Goal: Task Accomplishment & Management: Manage account settings

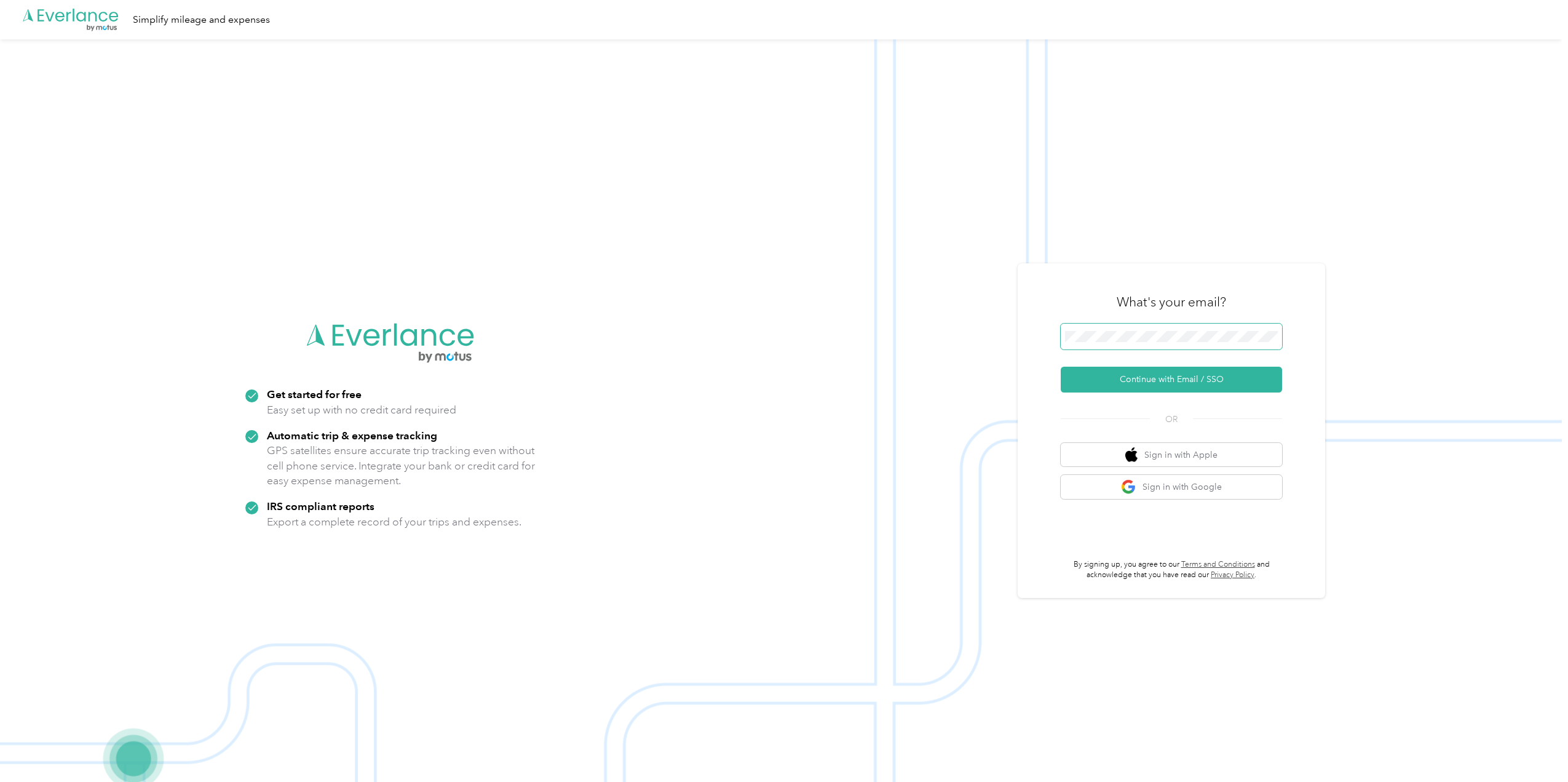
click at [1061, 367] on button "Continue with Email / SSO" at bounding box center [1171, 380] width 221 height 26
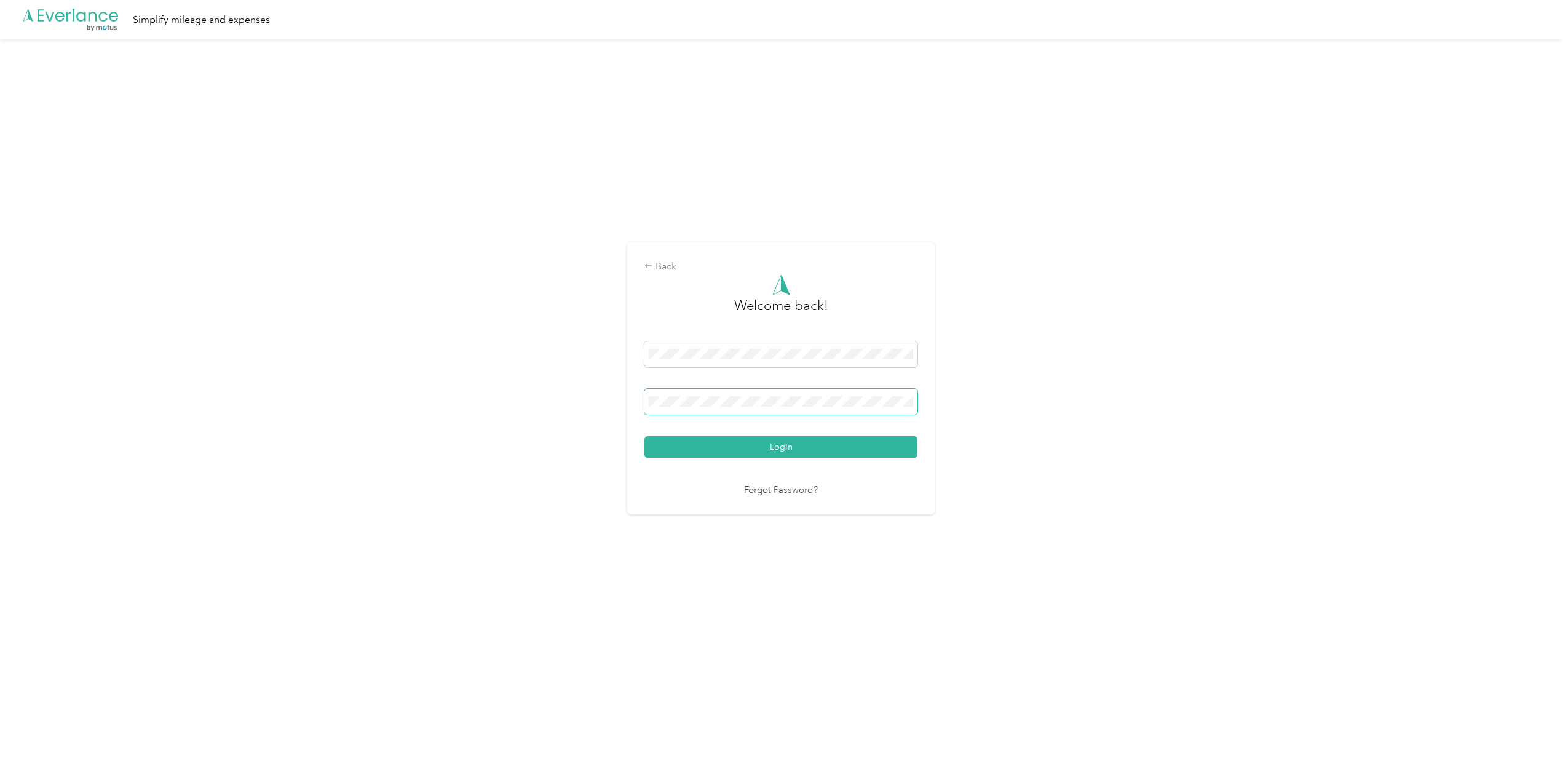
click at [644, 436] on button "Login" at bounding box center [781, 446] width 273 height 21
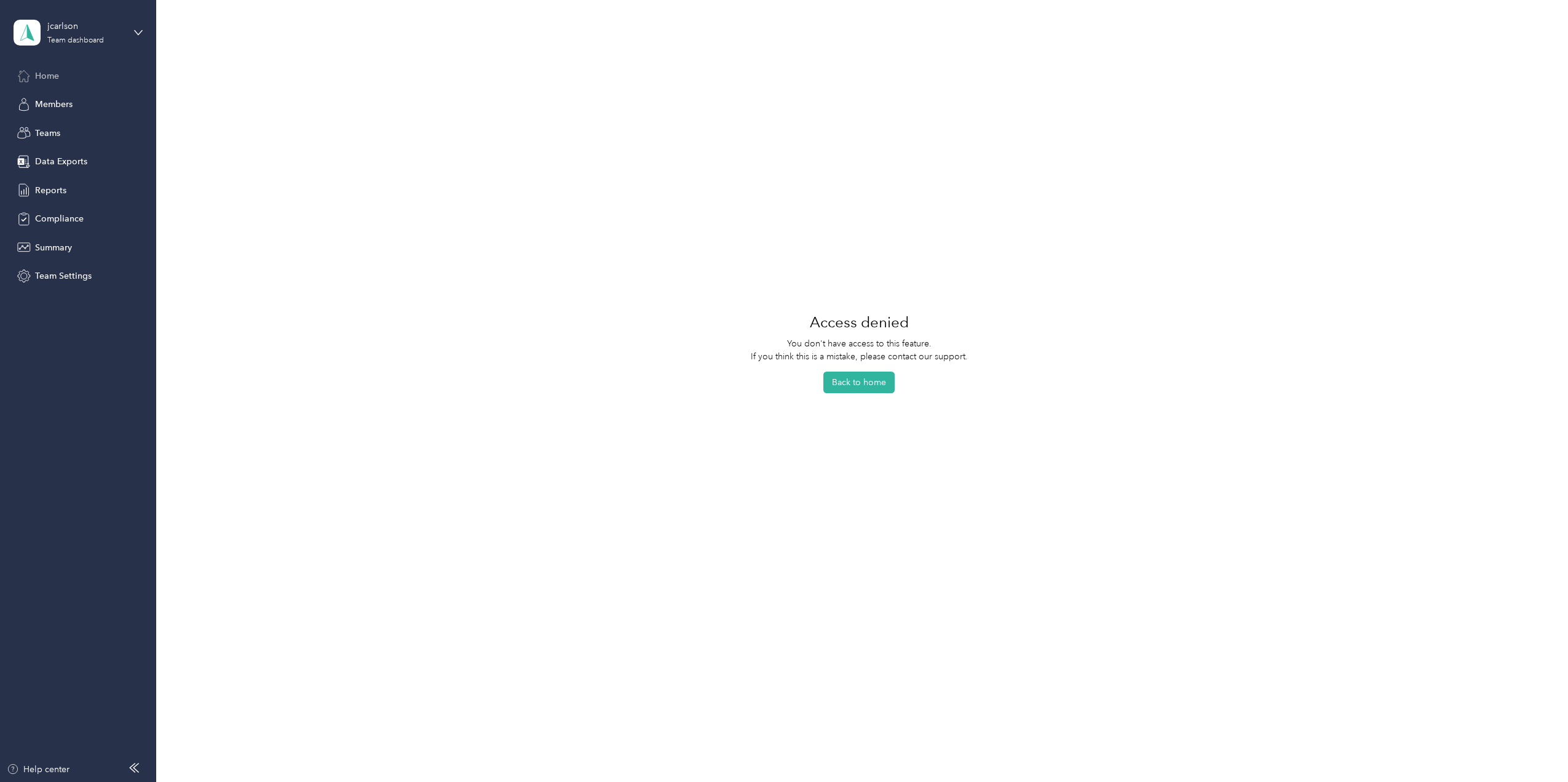
click at [40, 85] on div "Home" at bounding box center [78, 75] width 129 height 22
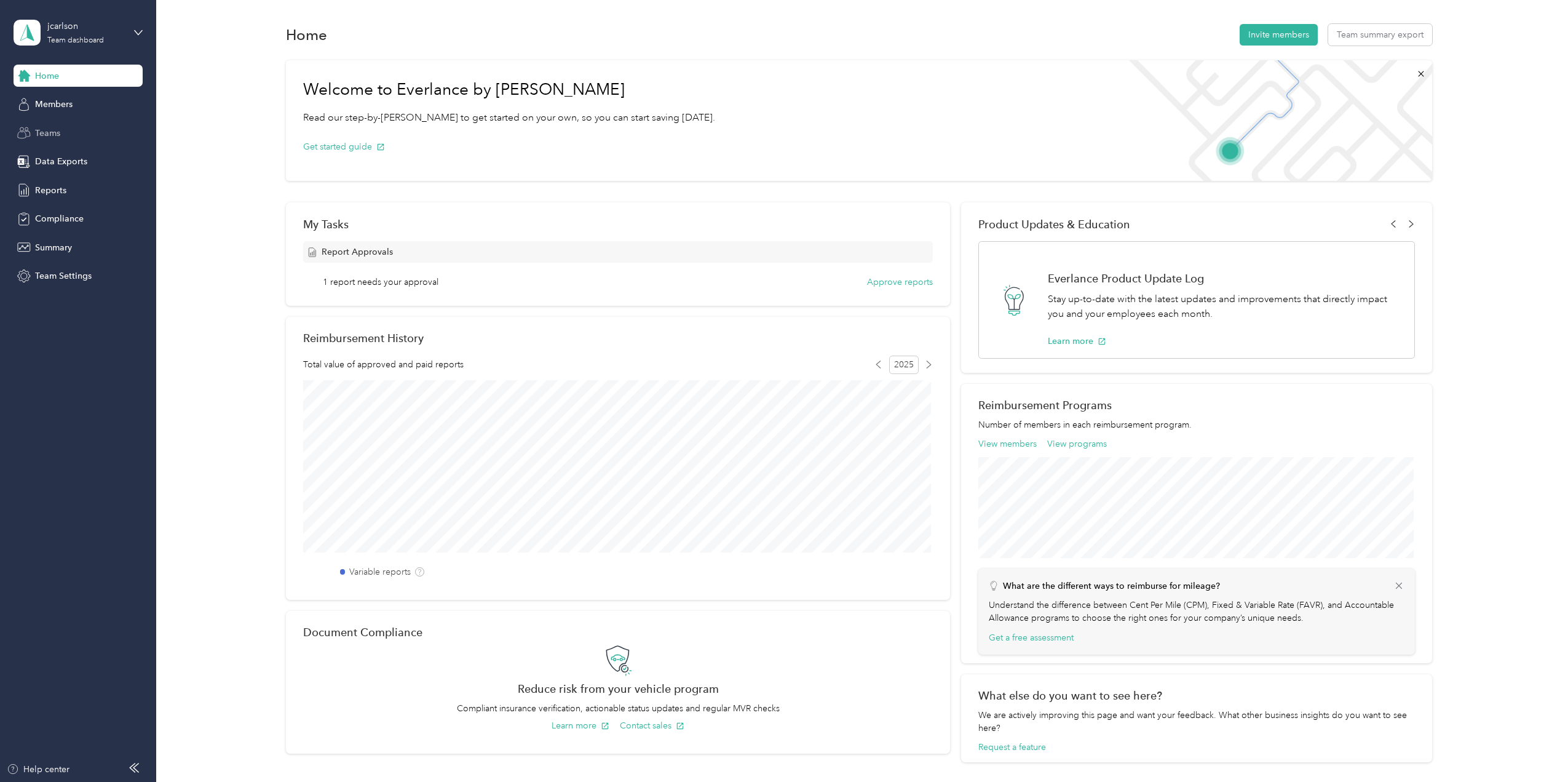
click at [47, 135] on span "Teams" at bounding box center [47, 133] width 25 height 13
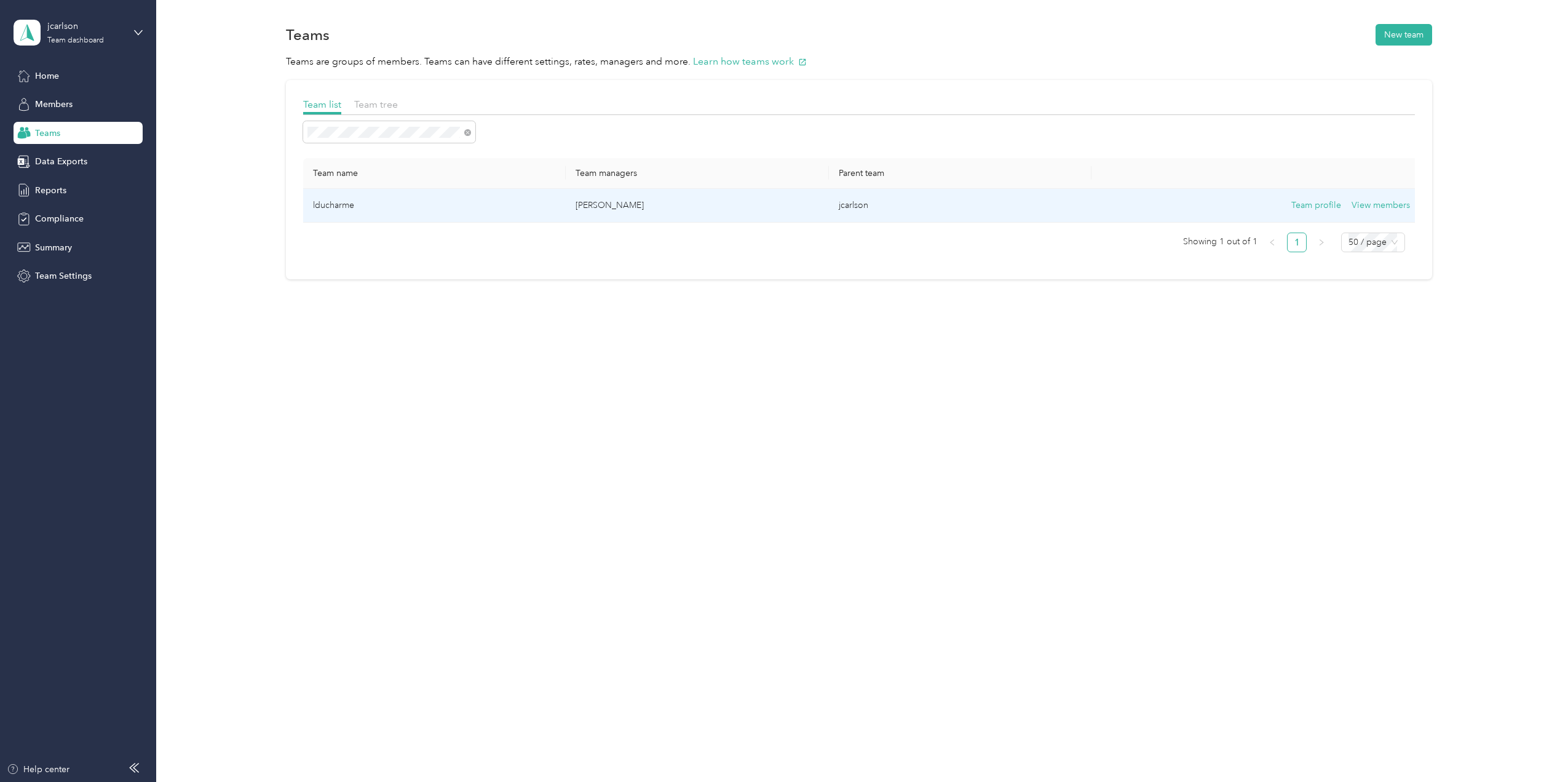
click at [331, 206] on td "lducharme" at bounding box center [434, 206] width 263 height 34
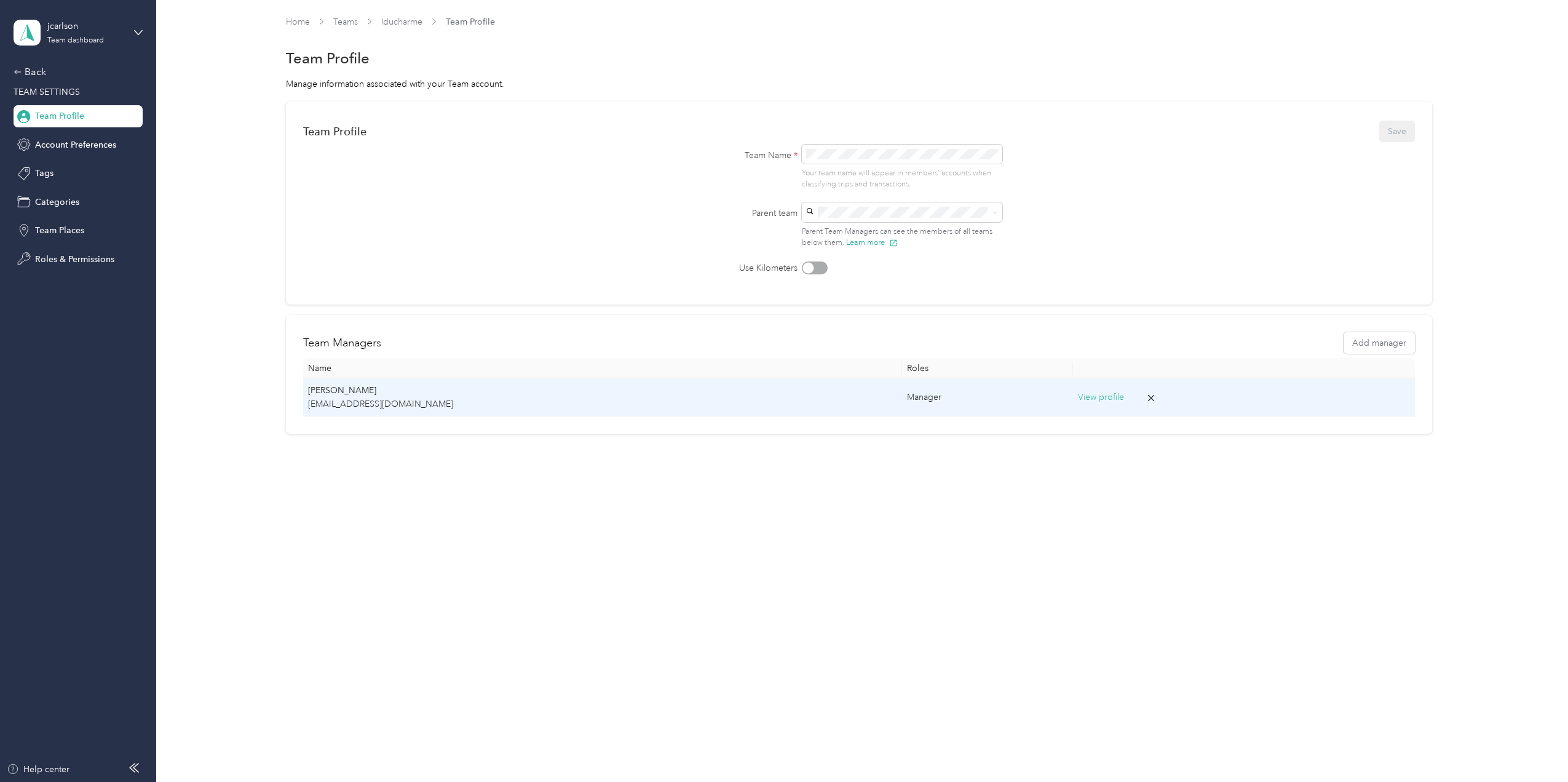
click at [1078, 394] on button "View profile" at bounding box center [1101, 397] width 46 height 14
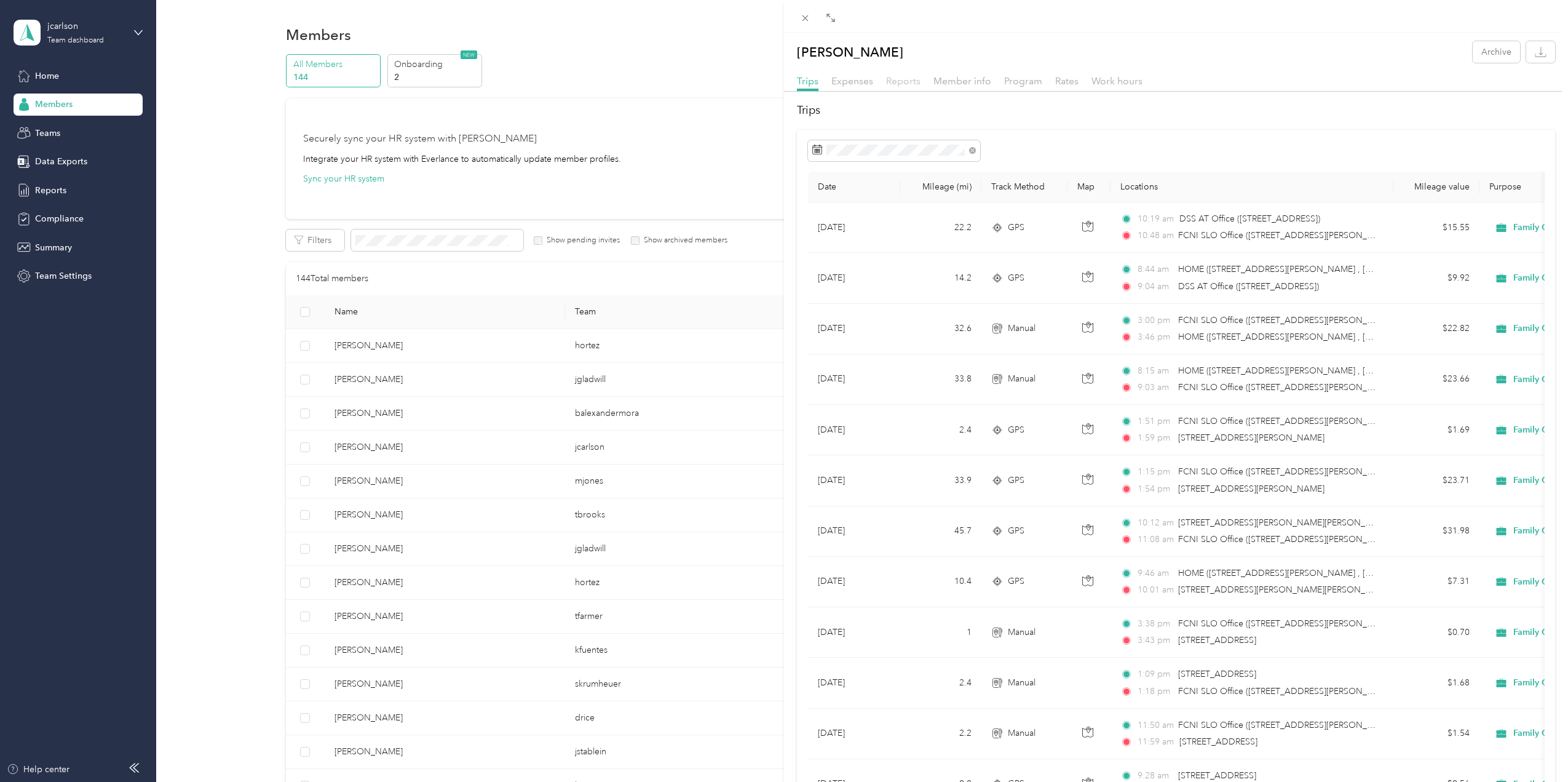
click at [903, 77] on span "Reports" at bounding box center [903, 81] width 34 height 12
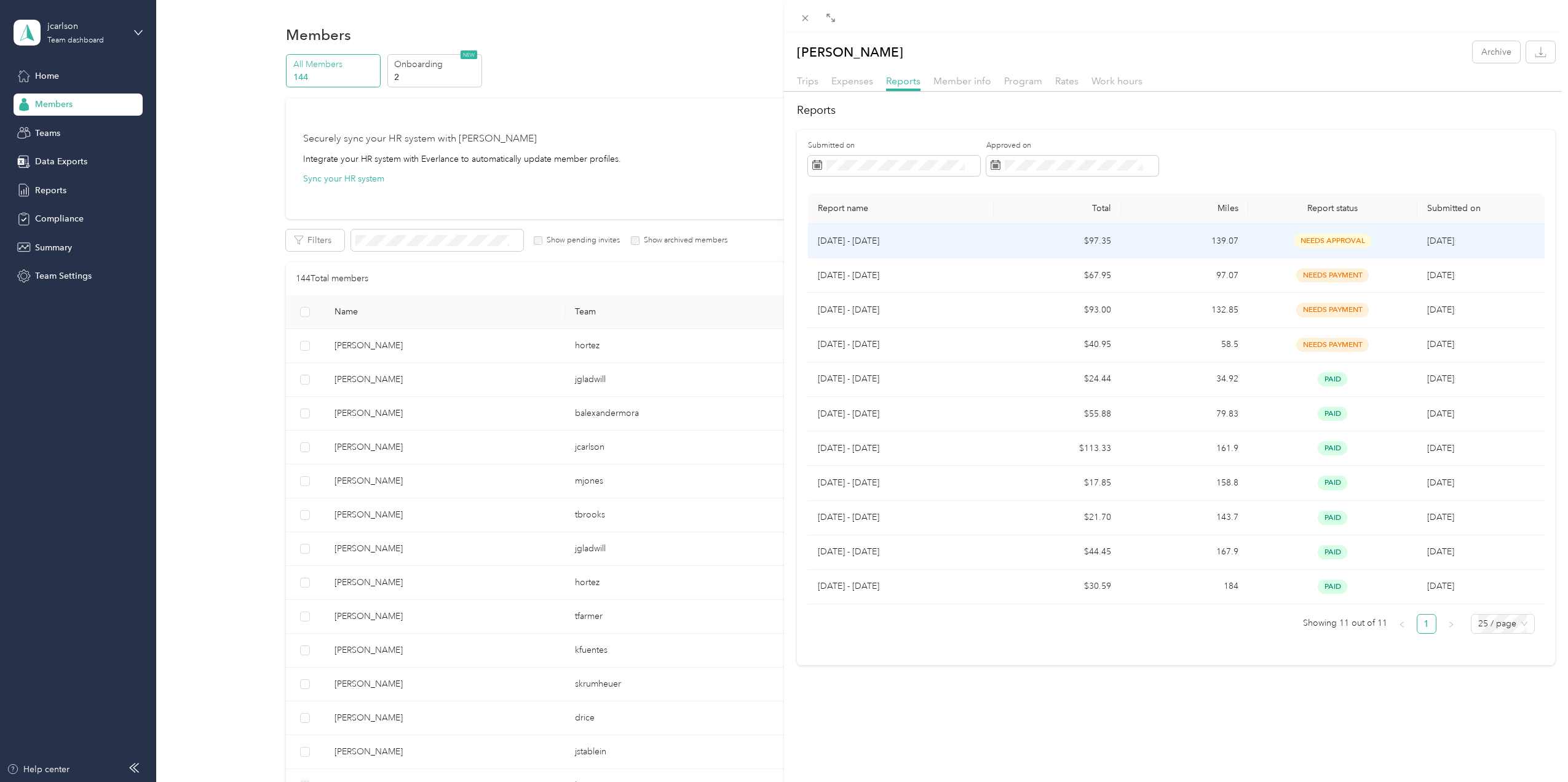
click at [1312, 240] on span "needs approval" at bounding box center [1333, 241] width 77 height 14
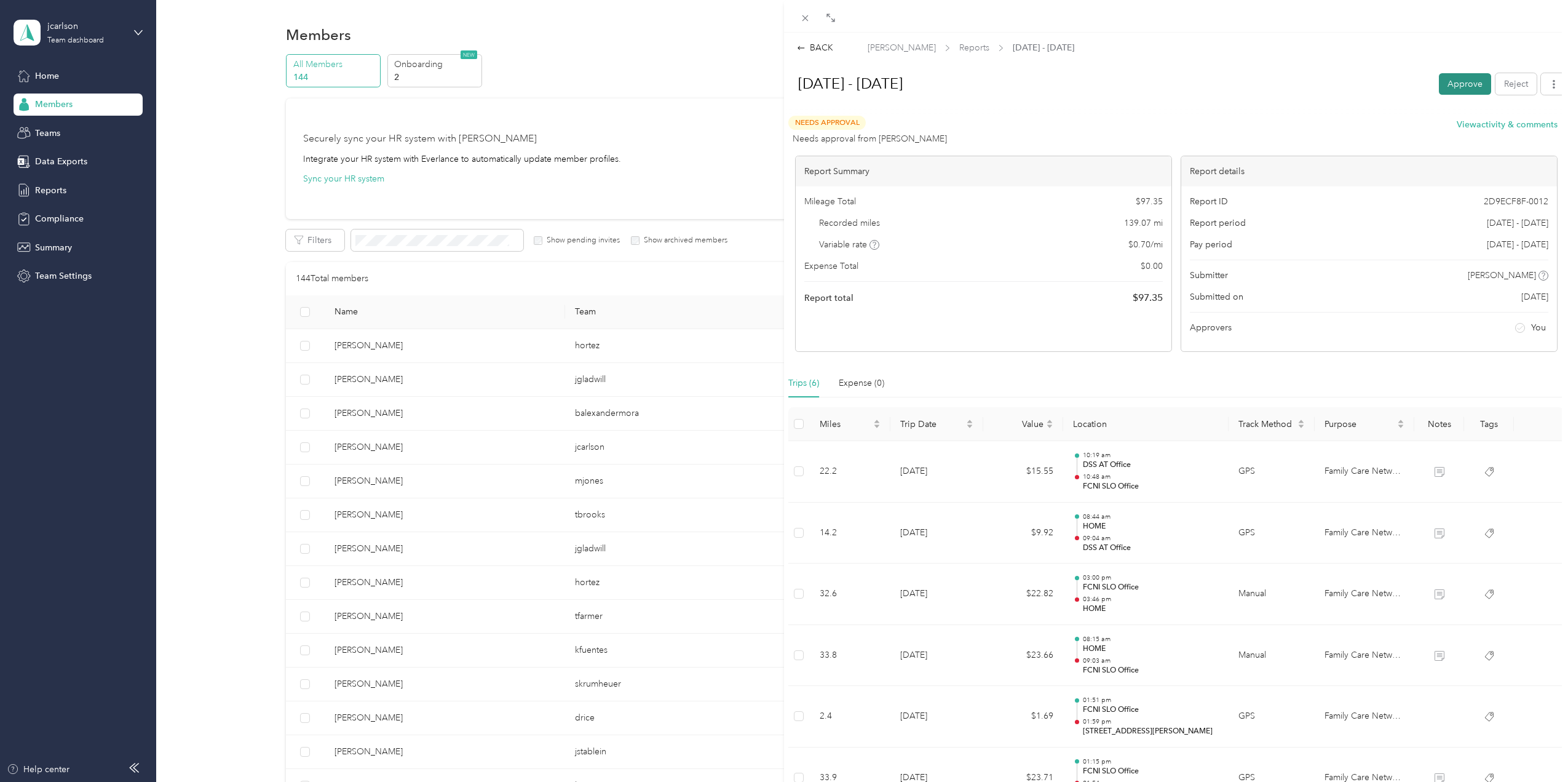
click at [1452, 85] on button "Approve" at bounding box center [1465, 84] width 52 height 21
